Goal: Navigation & Orientation: Find specific page/section

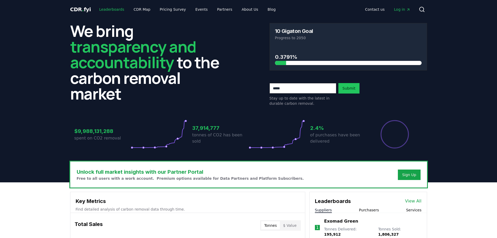
click at [115, 9] on link "Leaderboards" at bounding box center [111, 9] width 33 height 9
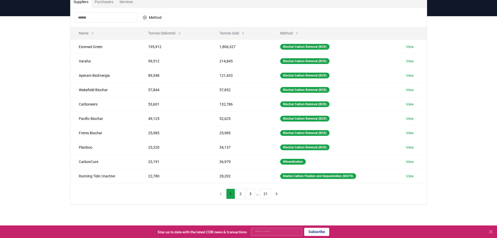
scroll to position [44, 0]
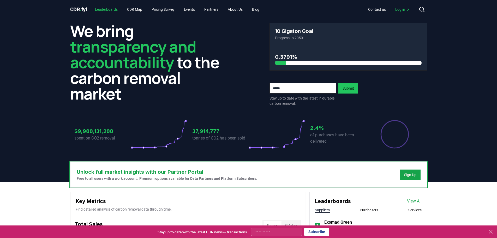
click at [105, 8] on link "Leaderboards" at bounding box center [106, 9] width 31 height 9
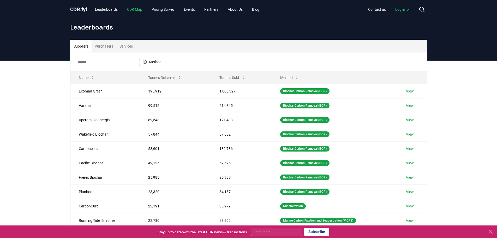
click at [140, 10] on link "CDR Map" at bounding box center [134, 9] width 23 height 9
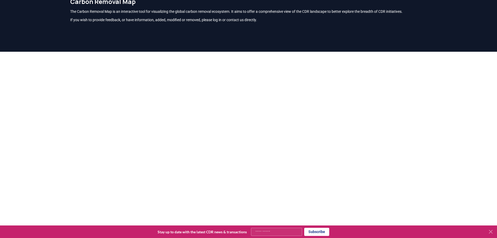
scroll to position [18, 0]
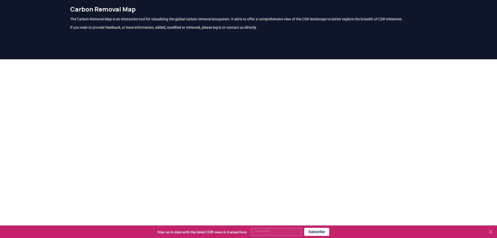
click at [61, 117] on div at bounding box center [248, 178] width 497 height 238
